Goal: Task Accomplishment & Management: Manage account settings

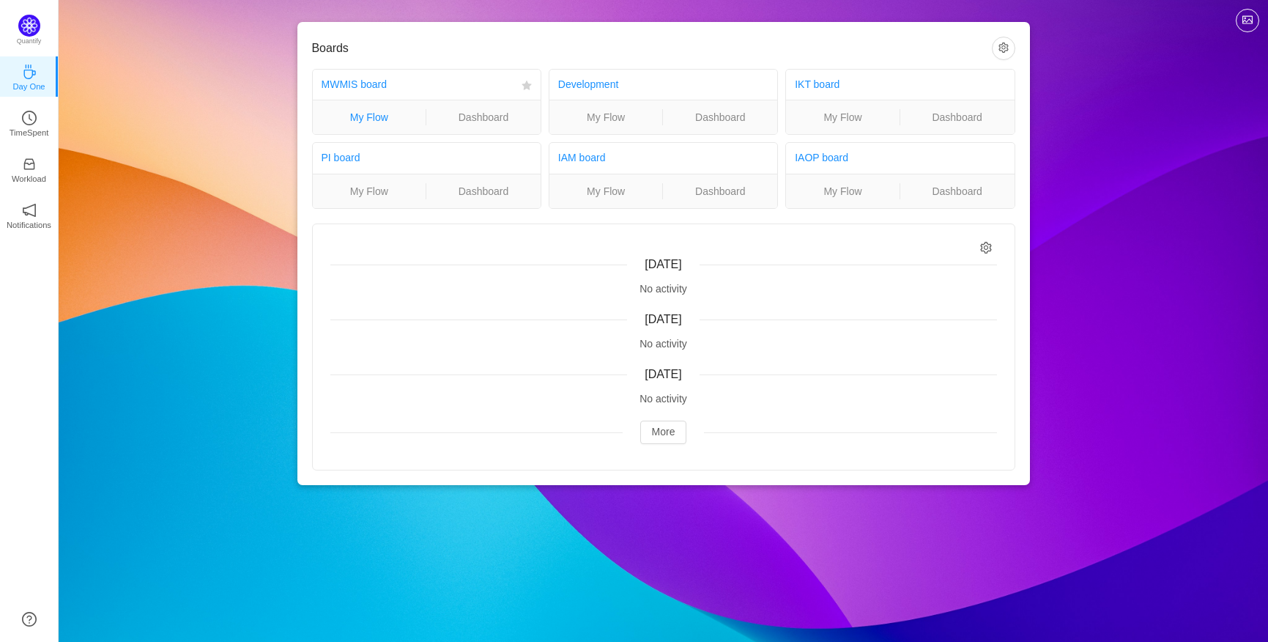
click at [382, 122] on link "My Flow" at bounding box center [370, 117] width 114 height 16
